Goal: Use online tool/utility: Utilize a website feature to perform a specific function

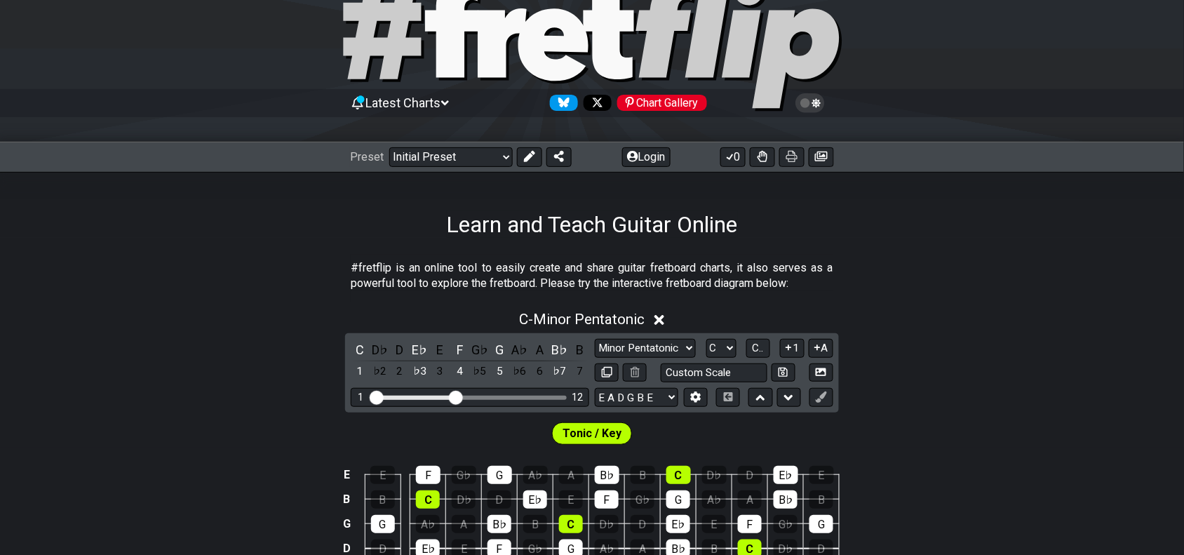
scroll to position [88, 0]
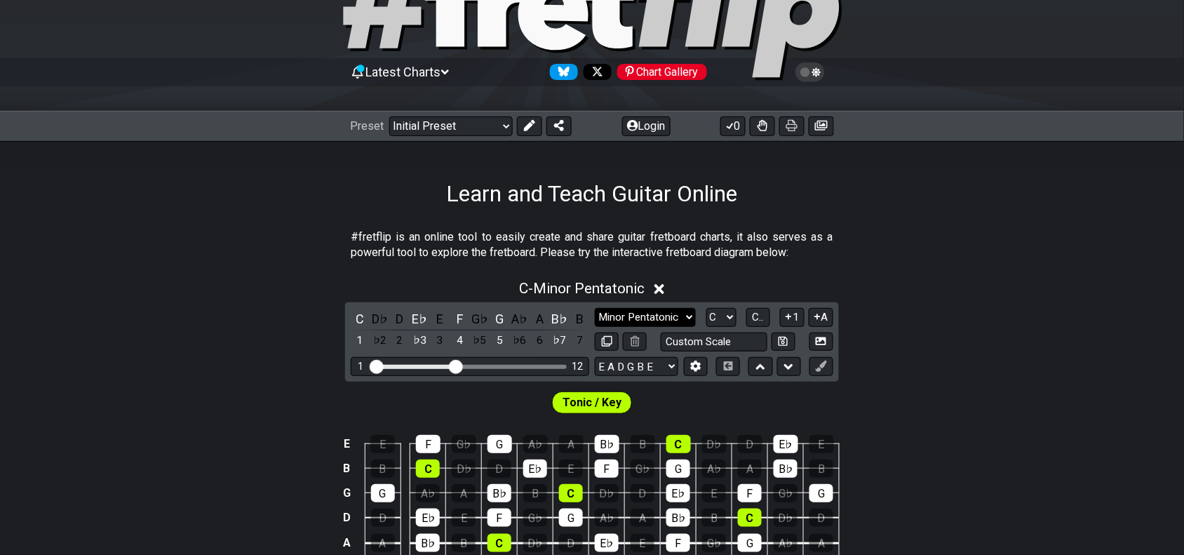
click at [663, 309] on select "Minor Pentatonic Click to edit Minor Pentatonic Major Pentatonic Minor Blues Ma…" at bounding box center [645, 317] width 101 height 19
select select "Melodic Minor"
click at [595, 308] on select "Minor Pentatonic Click to edit Minor Pentatonic Major Pentatonic Minor Blues Ma…" at bounding box center [645, 317] width 101 height 19
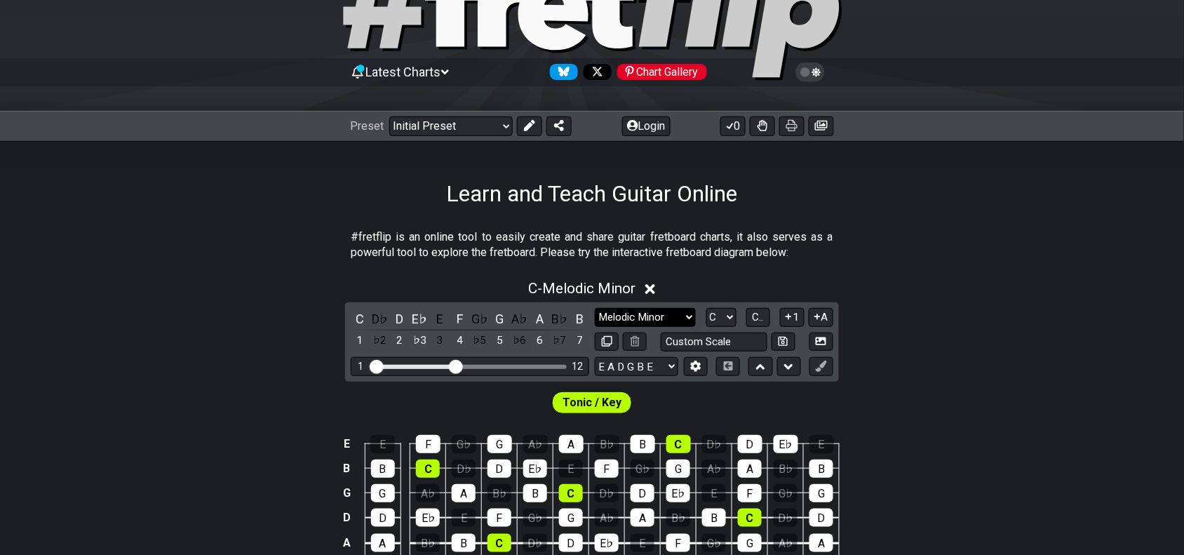
scroll to position [175, 0]
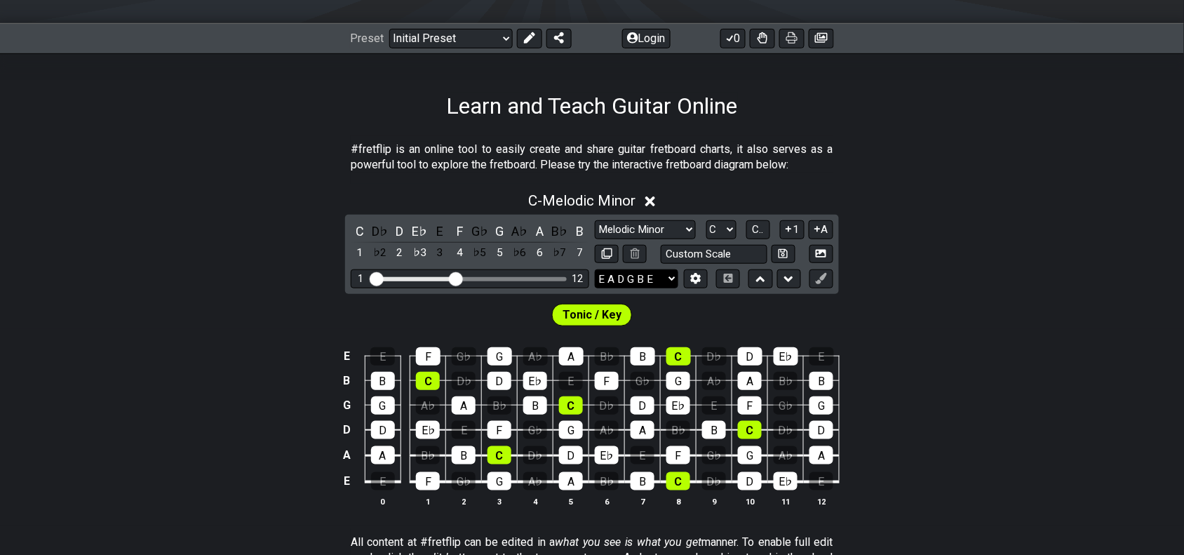
click at [614, 278] on select "E A D G B E E A D G B E E A D G B E B E A D F♯ B A D G C E A D A D G B E E♭ A♭ …" at bounding box center [636, 278] width 83 height 19
select select "D A D G B E"
click at [595, 269] on select "E A D G B E E A D G B E E A D G B E B E A D F♯ B A D G C E A D A D G B E E♭ A♭ …" at bounding box center [636, 278] width 83 height 19
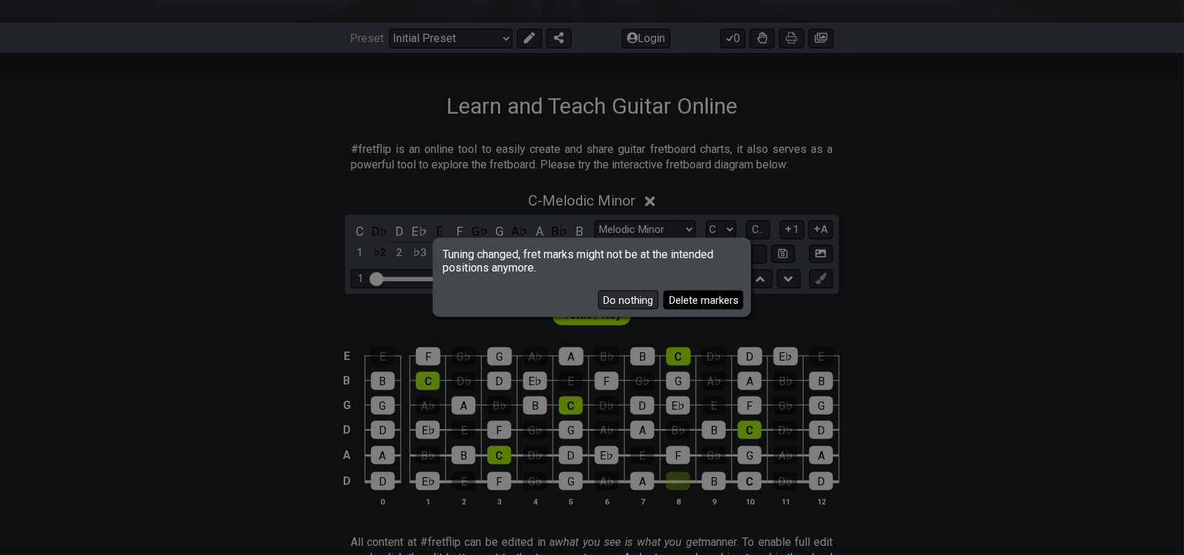
click at [682, 299] on button "Delete markers" at bounding box center [703, 299] width 80 height 19
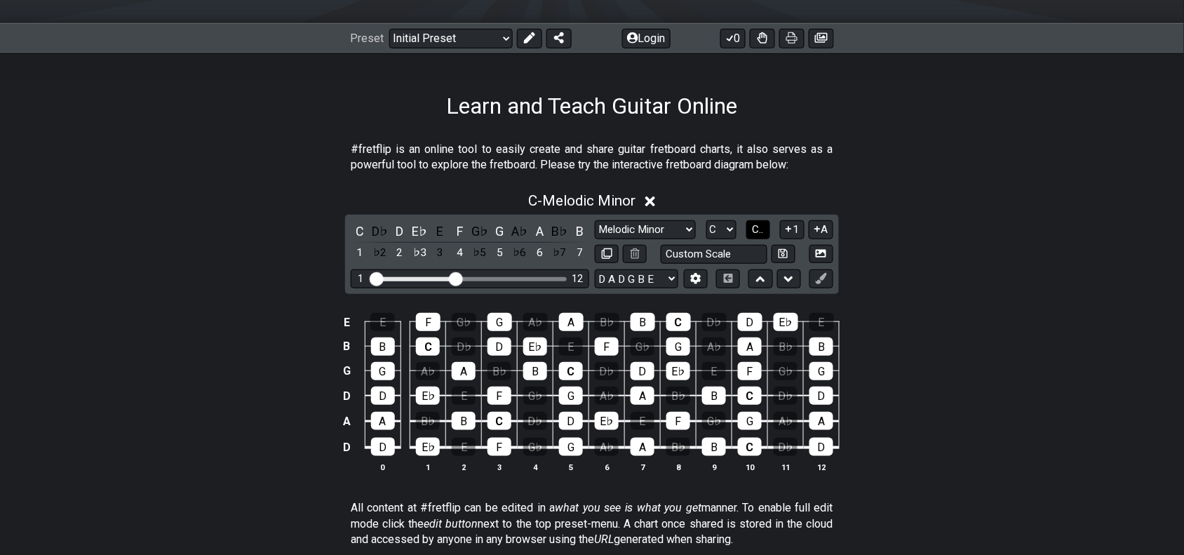
click at [755, 231] on span "C.." at bounding box center [758, 229] width 11 height 13
click at [731, 229] on select "A♭ A A♯ B♭ B C C♯ D♭ D D♯ E♭ E F F♯ G♭ G G♯" at bounding box center [720, 229] width 30 height 19
select select "D"
click at [705, 220] on select "A♭ A A♯ B♭ B C C♯ D♭ D D♯ E♭ E F F♯ G♭ G G♯" at bounding box center [720, 229] width 30 height 19
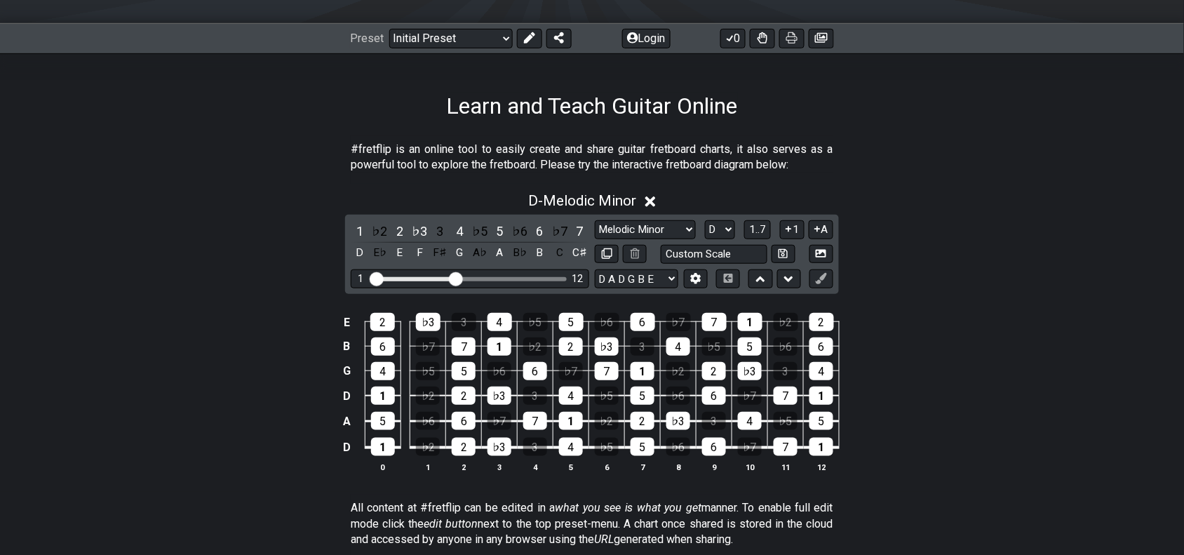
click at [653, 242] on div "Minor Pentatonic Click to edit Minor Pentatonic Major Pentatonic Minor Blues Ma…" at bounding box center [714, 241] width 238 height 43
click at [652, 230] on select "Minor Pentatonic Click to edit Minor Pentatonic Major Pentatonic Minor Blues Ma…" at bounding box center [645, 229] width 101 height 19
click at [595, 220] on select "Minor Pentatonic Click to edit Minor Pentatonic Major Pentatonic Minor Blues Ma…" at bounding box center [645, 229] width 101 height 19
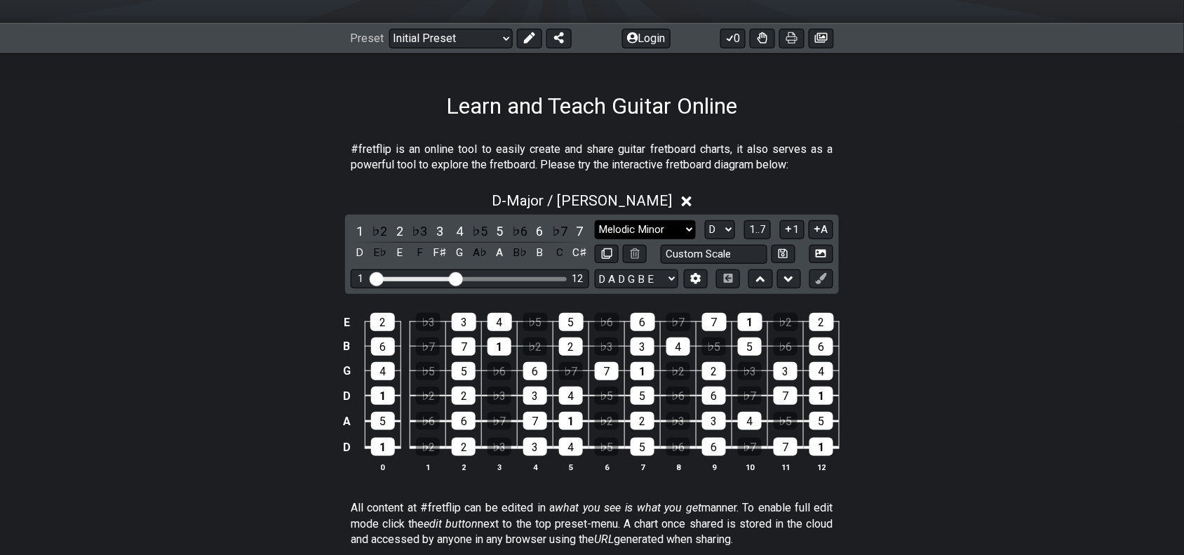
click at [661, 229] on select "Minor Pentatonic Click to edit Minor Pentatonic Major Pentatonic Minor Blues Ma…" at bounding box center [645, 229] width 101 height 19
click at [595, 220] on select "Minor Pentatonic Click to edit Minor Pentatonic Major Pentatonic Minor Blues Ma…" at bounding box center [645, 229] width 101 height 19
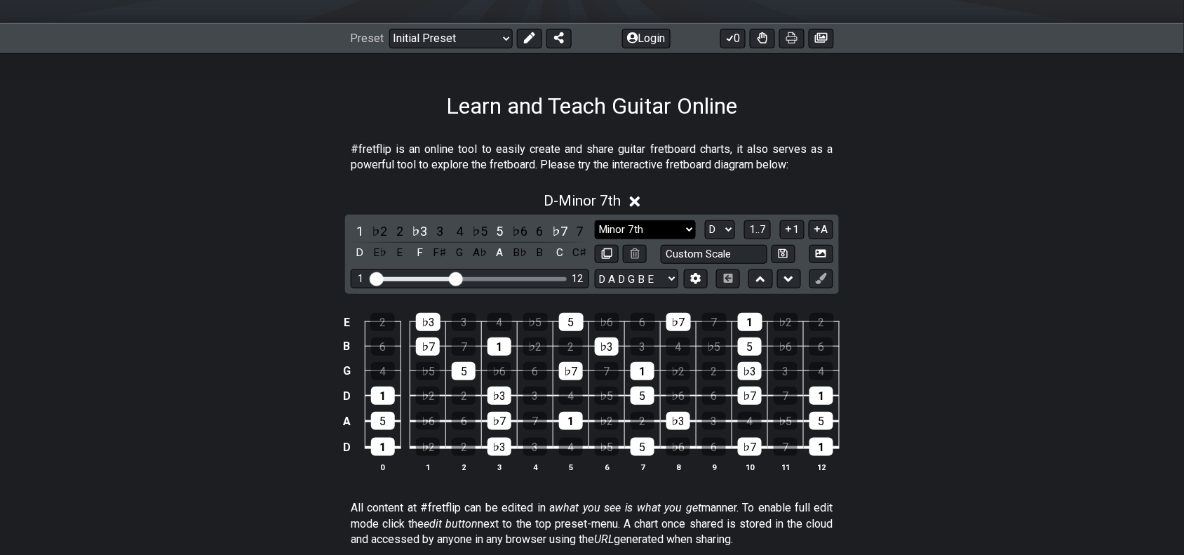
click at [658, 233] on select "Minor Pentatonic Click to edit Minor Pentatonic Major Pentatonic Minor Blues Ma…" at bounding box center [645, 229] width 101 height 19
click at [595, 220] on select "Minor Pentatonic Click to edit Minor Pentatonic Major Pentatonic Minor Blues Ma…" at bounding box center [645, 229] width 101 height 19
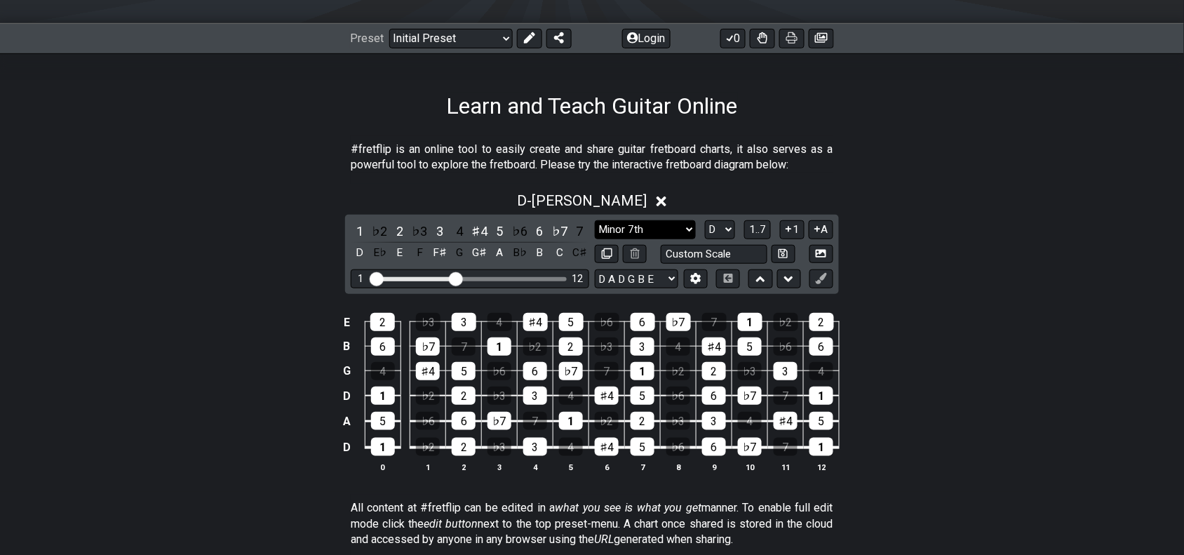
click at [673, 227] on select "Minor Pentatonic Click to edit Minor Pentatonic Major Pentatonic Minor Blues Ma…" at bounding box center [645, 229] width 101 height 19
click at [595, 220] on select "Minor Pentatonic Click to edit Minor Pentatonic Major Pentatonic Minor Blues Ma…" at bounding box center [645, 229] width 101 height 19
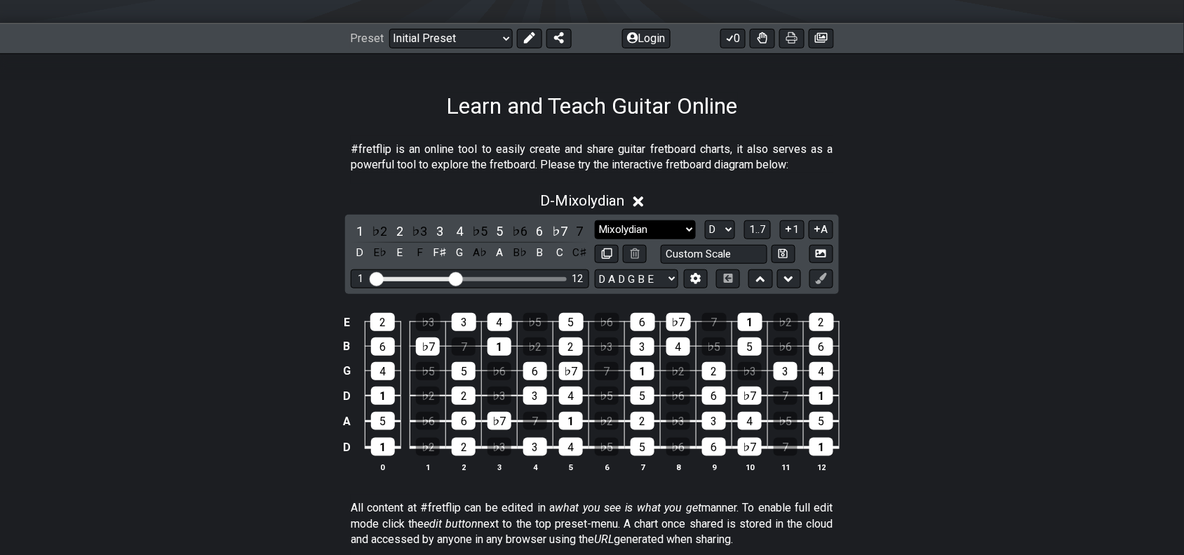
click at [652, 224] on select "Minor Pentatonic Click to edit Minor Pentatonic Major Pentatonic Minor Blues Ma…" at bounding box center [645, 229] width 101 height 19
click at [595, 220] on select "Minor Pentatonic Click to edit Minor Pentatonic Major Pentatonic Minor Blues Ma…" at bounding box center [645, 229] width 101 height 19
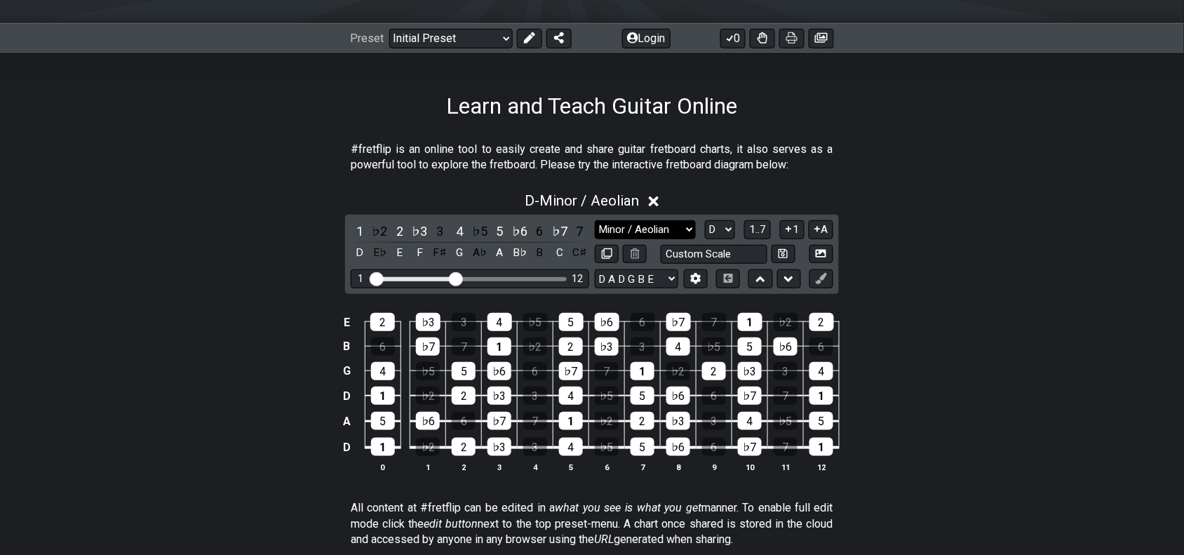
click at [622, 233] on select "Minor Pentatonic Click to edit Minor Pentatonic Major Pentatonic Minor Blues Ma…" at bounding box center [645, 229] width 101 height 19
click at [930, 229] on div "D - Minor / Aeolian 1 ♭2 2 ♭3 3 4 ♭5 5 ♭6 6 ♭7 7 D E♭ E F F♯ G A♭ A B♭ B C C♯ M…" at bounding box center [592, 338] width 1184 height 308
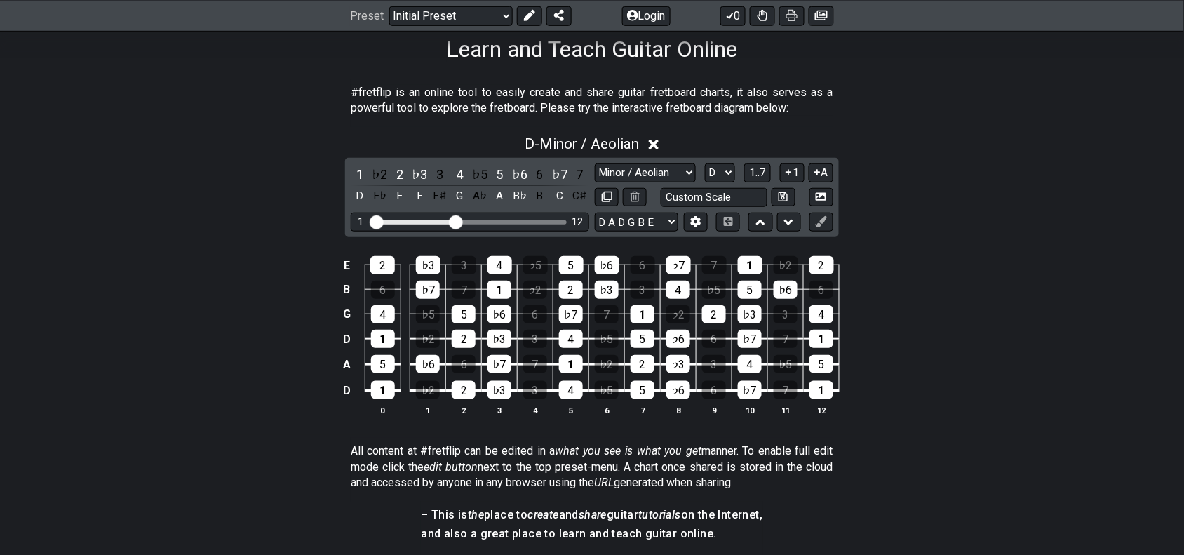
scroll to position [263, 0]
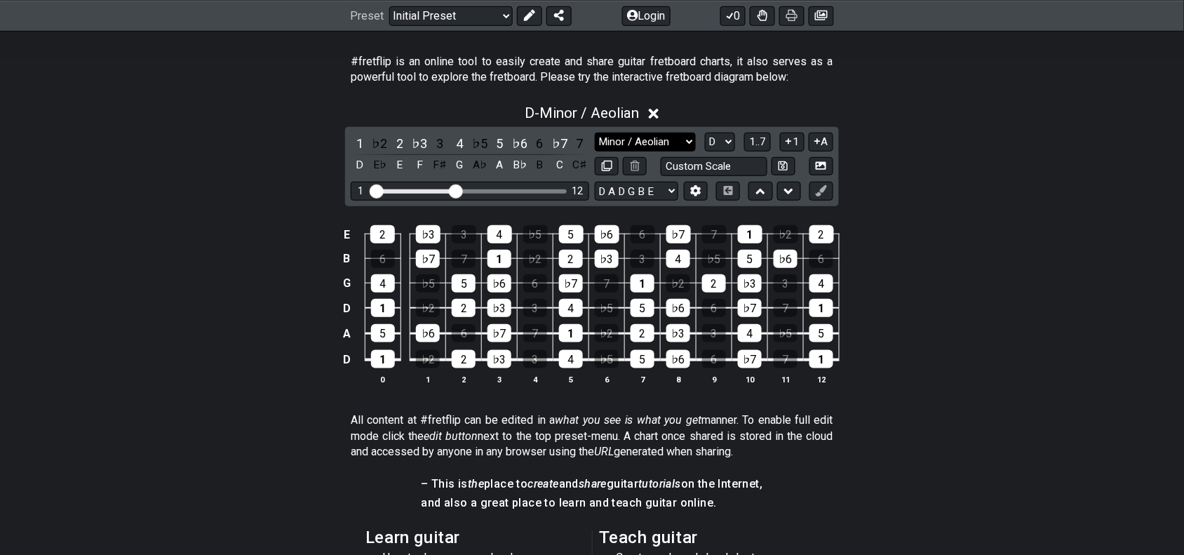
click at [654, 139] on select "Minor Pentatonic Click to edit Minor Pentatonic Major Pentatonic Minor Blues Ma…" at bounding box center [645, 142] width 101 height 19
click at [595, 133] on select "Minor Pentatonic Click to edit Minor Pentatonic Major Pentatonic Minor Blues Ma…" at bounding box center [645, 142] width 101 height 19
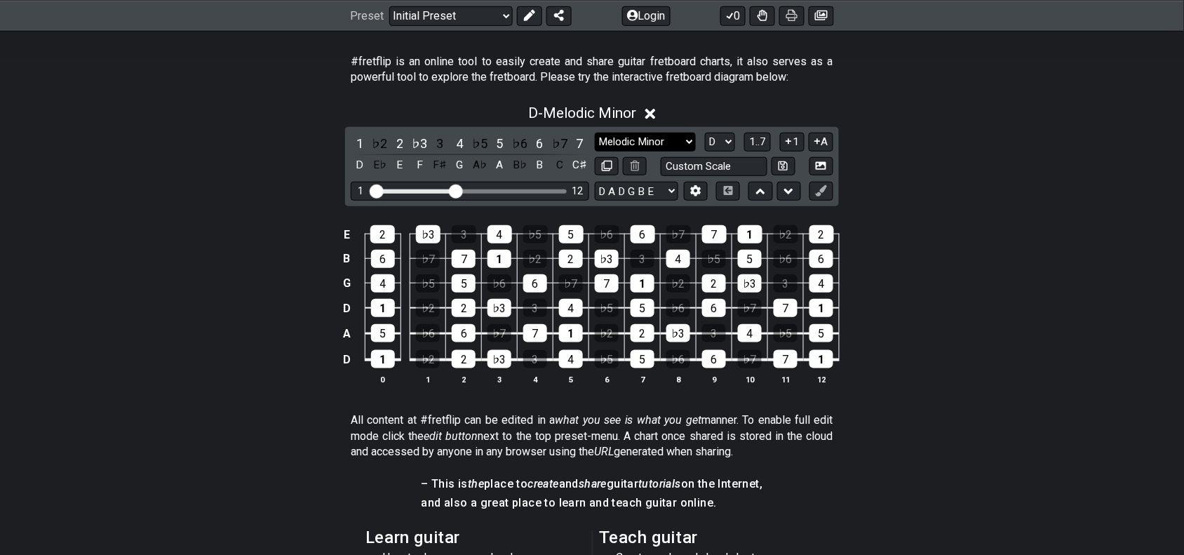
click at [603, 148] on select "Minor Pentatonic Click to edit Minor Pentatonic Major Pentatonic Minor Blues Ma…" at bounding box center [645, 142] width 101 height 19
click at [595, 133] on select "Minor Pentatonic Click to edit Minor Pentatonic Major Pentatonic Minor Blues Ma…" at bounding box center [645, 142] width 101 height 19
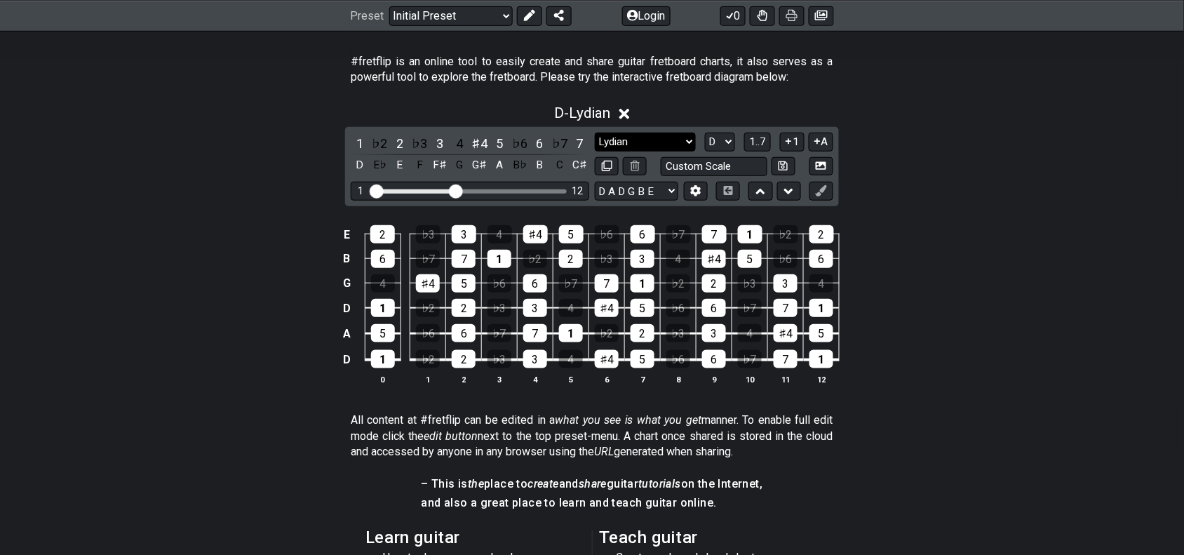
click at [625, 133] on select "Minor Pentatonic Click to edit Minor Pentatonic Major Pentatonic Minor Blues Ma…" at bounding box center [645, 142] width 101 height 19
click at [633, 130] on div "1 ♭2 2 ♭3 3 4 ♯4 5 ♭6 6 ♭7 7 D E♭ E F F♯ G G♯ A B♭ B C C♯ Minor Pentatonic Clic…" at bounding box center [592, 166] width 494 height 79
click at [633, 149] on select "Minor Pentatonic Click to edit Minor Pentatonic Major Pentatonic Minor Blues Ma…" at bounding box center [645, 142] width 101 height 19
select select "Dorian"
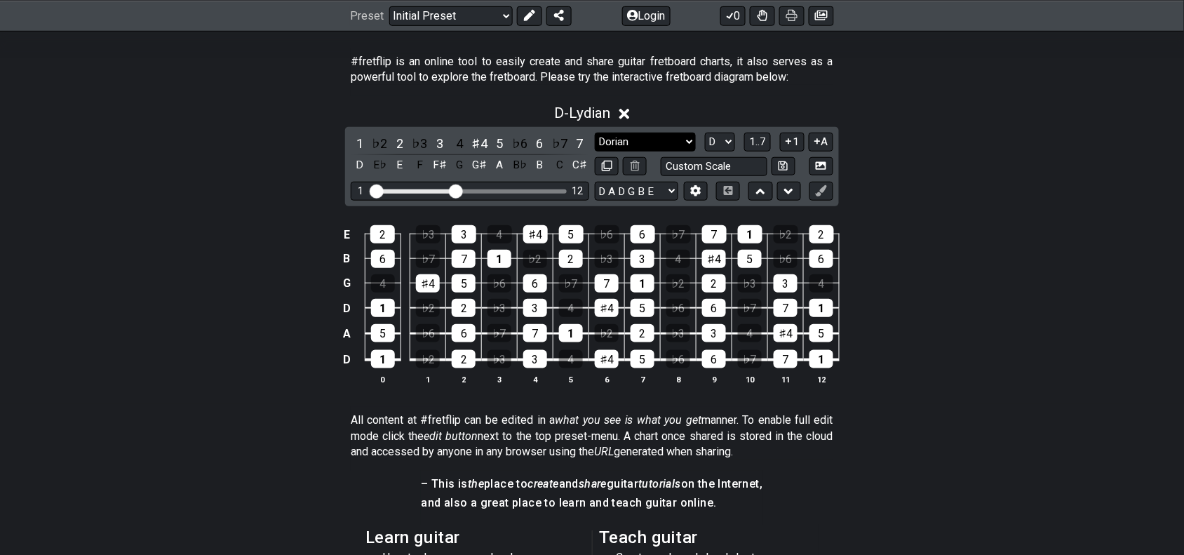
click at [595, 133] on select "Minor Pentatonic Click to edit Minor Pentatonic Major Pentatonic Minor Blues Ma…" at bounding box center [645, 142] width 101 height 19
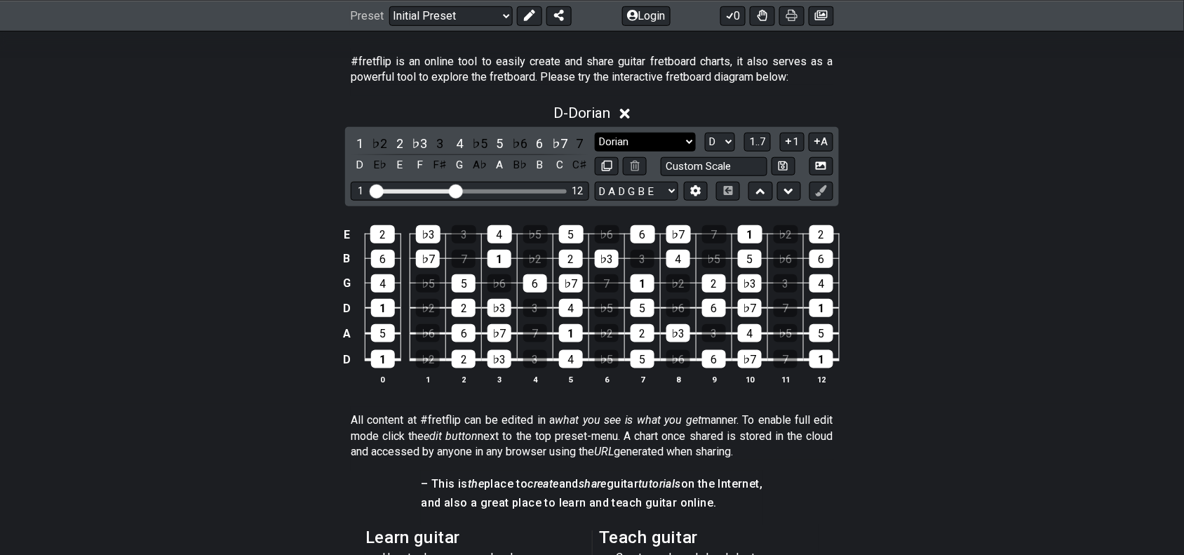
click at [631, 140] on select "Minor Pentatonic Click to edit Minor Pentatonic Major Pentatonic Minor Blues Ma…" at bounding box center [645, 142] width 101 height 19
click at [964, 316] on div "E 2 ♭3 3 4 ♭5 5 ♭6 6 ♭7 7 1 ♭2 2 B 6 ♭7 7 1 ♭2 2 ♭3 3 4 ♭5 5 ♭6 6 G 4 ♭5 5 ♭6 6…" at bounding box center [592, 305] width 1184 height 197
click at [889, 234] on div "E 2 ♭3 3 4 ♭5 5 ♭6 6 ♭7 7 1 ♭2 2 B 6 ♭7 7 1 ♭2 2 ♭3 3 4 ♭5 5 ♭6 6 G 4 ♭5 5 ♭6 6…" at bounding box center [592, 305] width 1184 height 197
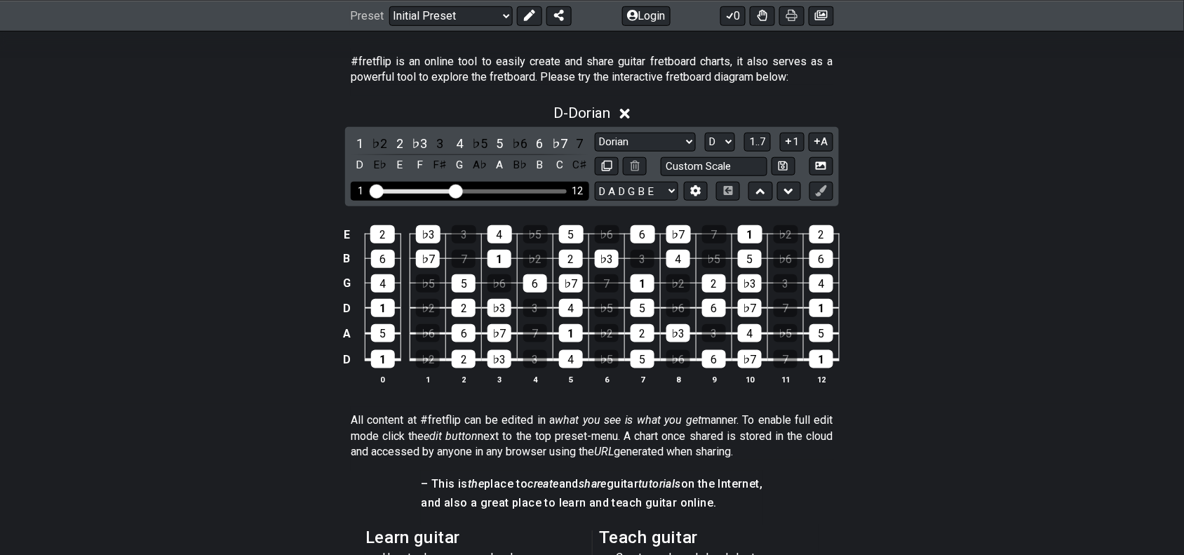
drag, startPoint x: 483, startPoint y: 191, endPoint x: 513, endPoint y: 193, distance: 30.2
click at [510, 194] on div "1 12" at bounding box center [470, 191] width 238 height 19
drag, startPoint x: 520, startPoint y: 191, endPoint x: 554, endPoint y: 191, distance: 34.4
click at [554, 191] on div "Visible fret range" at bounding box center [470, 191] width 194 height 4
drag, startPoint x: 459, startPoint y: 197, endPoint x: 489, endPoint y: 195, distance: 29.5
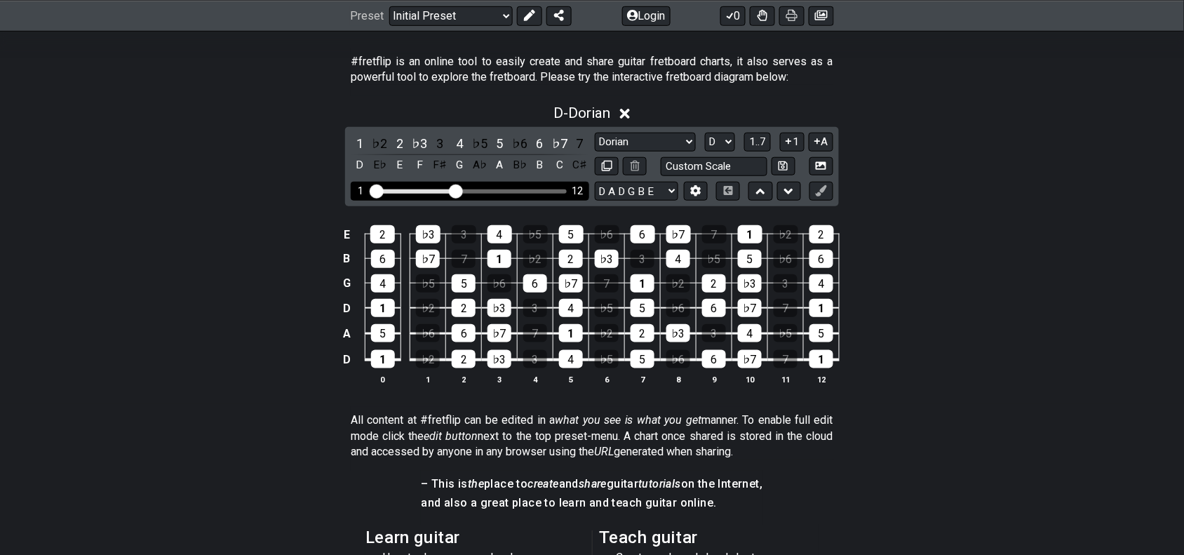
click at [489, 195] on div "1 12" at bounding box center [470, 191] width 238 height 19
drag, startPoint x: 456, startPoint y: 191, endPoint x: 589, endPoint y: 194, distance: 133.3
click at [569, 190] on input "Visible fret range" at bounding box center [469, 190] width 199 height 0
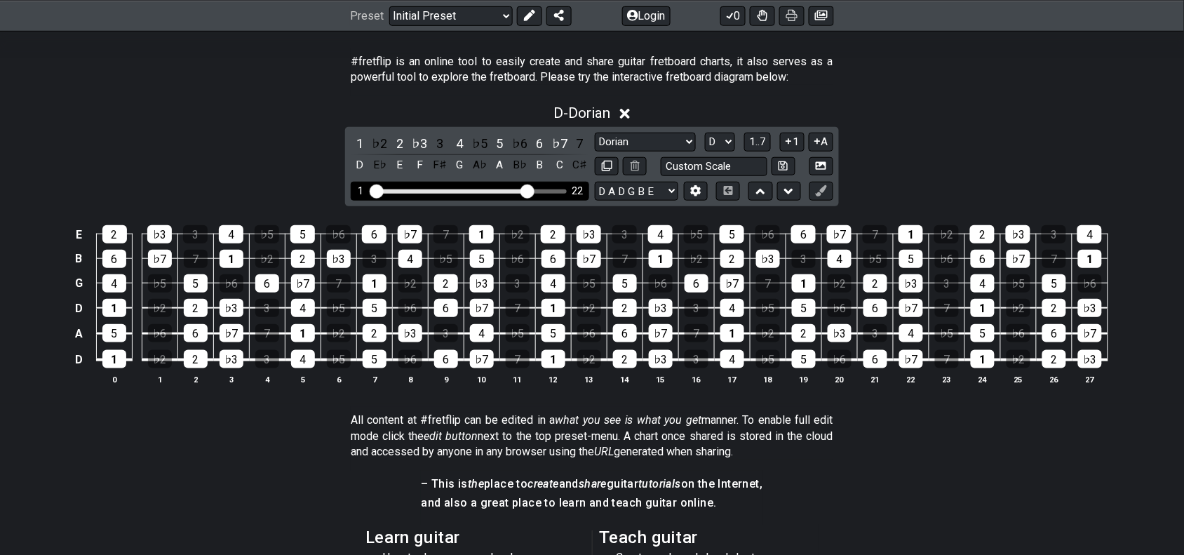
drag, startPoint x: 566, startPoint y: 194, endPoint x: 524, endPoint y: 213, distance: 45.9
click at [524, 190] on input "Visible fret range" at bounding box center [469, 190] width 199 height 0
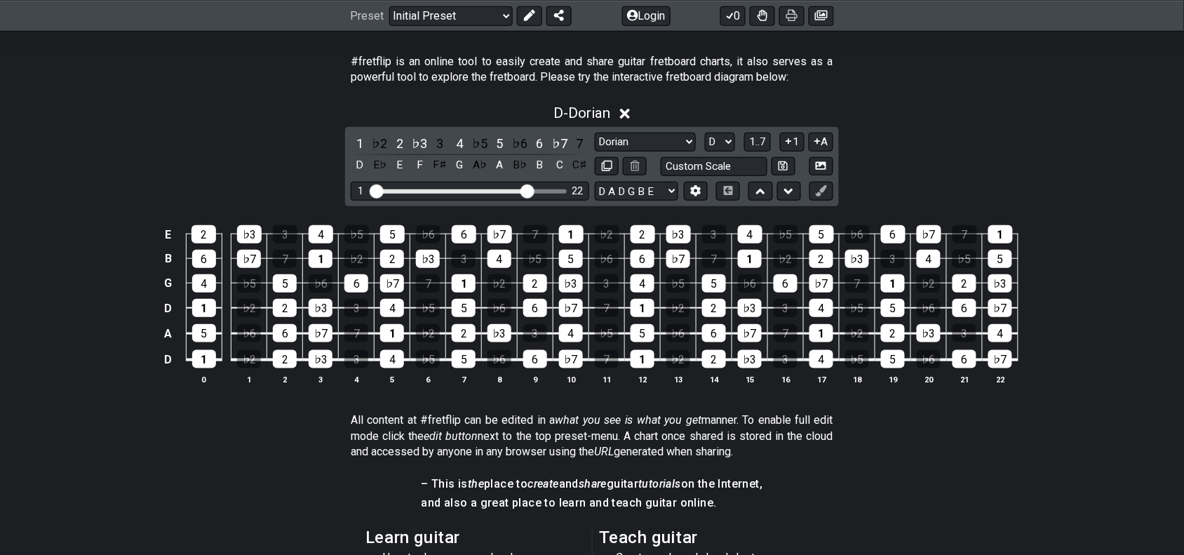
click at [979, 177] on div "D - Dorian 1 ♭2 2 ♭3 3 4 ♭5 5 ♭6 6 ♭7 7 D E♭ E F F♯ G A♭ A B♭ B C C♯ Minor Pent…" at bounding box center [592, 250] width 1184 height 308
click at [677, 134] on select "Minor Pentatonic Click to edit Minor Pentatonic Major Pentatonic Minor Blues Ma…" at bounding box center [645, 142] width 101 height 19
click at [1070, 151] on div "D - Dorian 1 ♭2 2 ♭3 3 4 ♭5 5 ♭6 6 ♭7 7 D E♭ E F F♯ G A♭ A B♭ B C C♯ Minor Pent…" at bounding box center [592, 250] width 1184 height 308
